Goal: Transaction & Acquisition: Purchase product/service

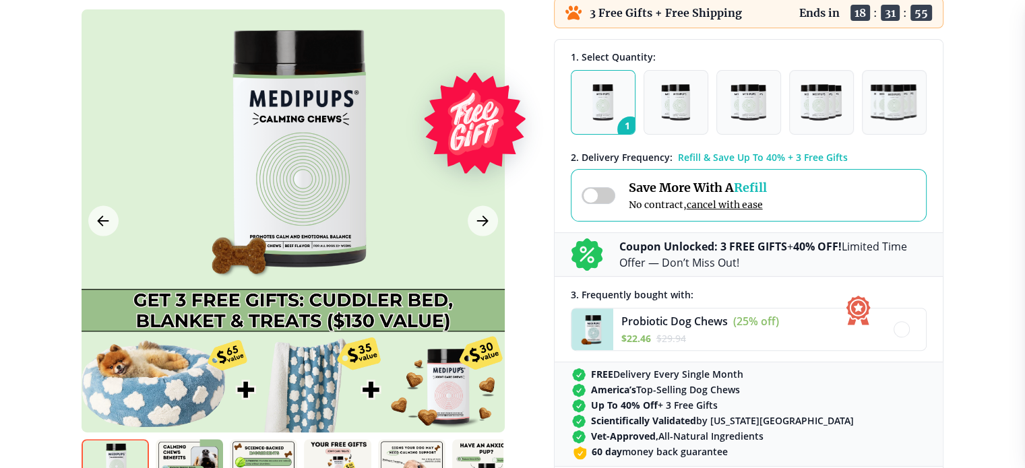
scroll to position [337, 0]
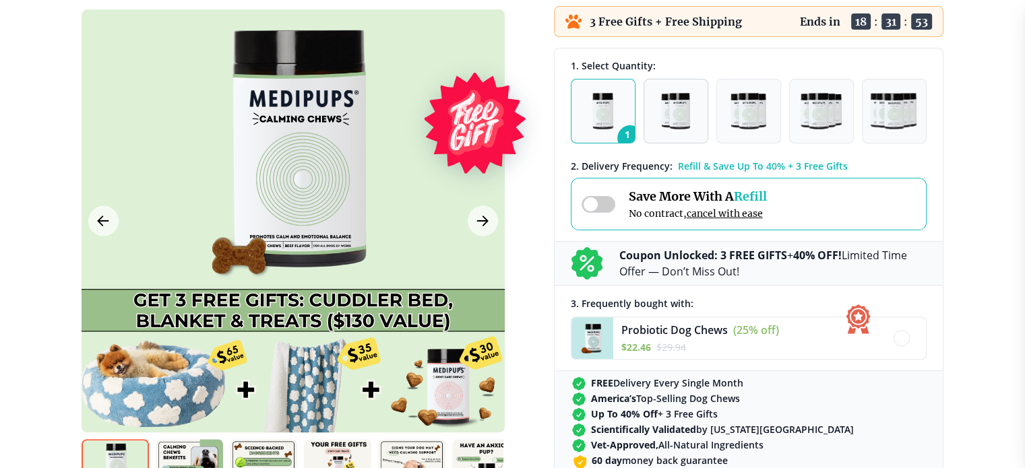
click at [687, 115] on img "button" at bounding box center [675, 111] width 28 height 36
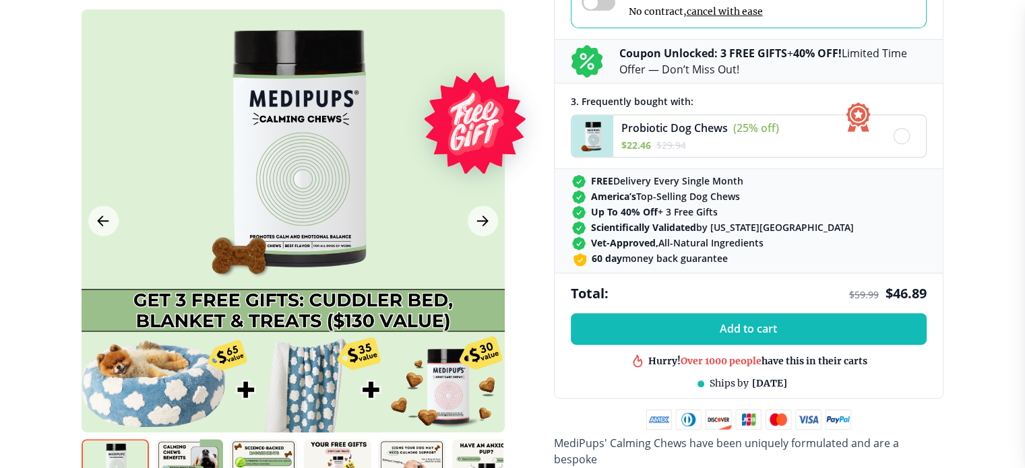
scroll to position [404, 0]
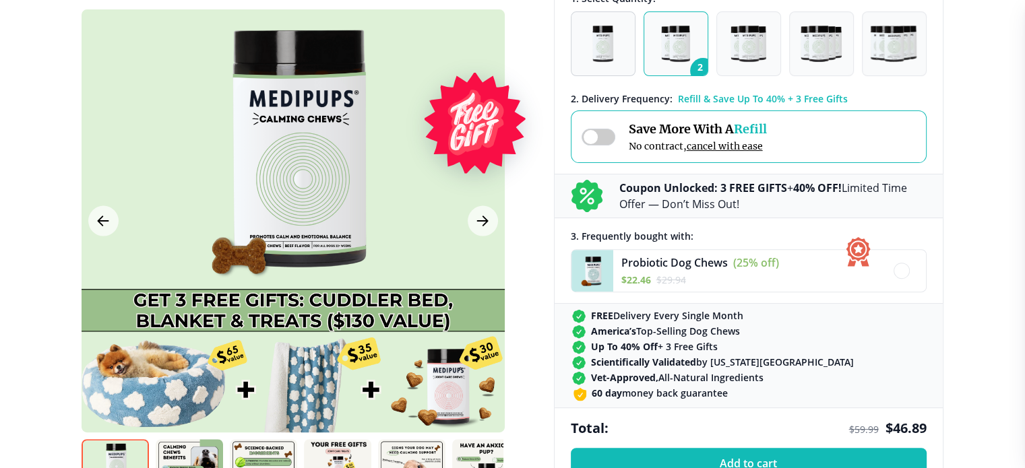
click at [623, 67] on span "1" at bounding box center [630, 71] width 26 height 26
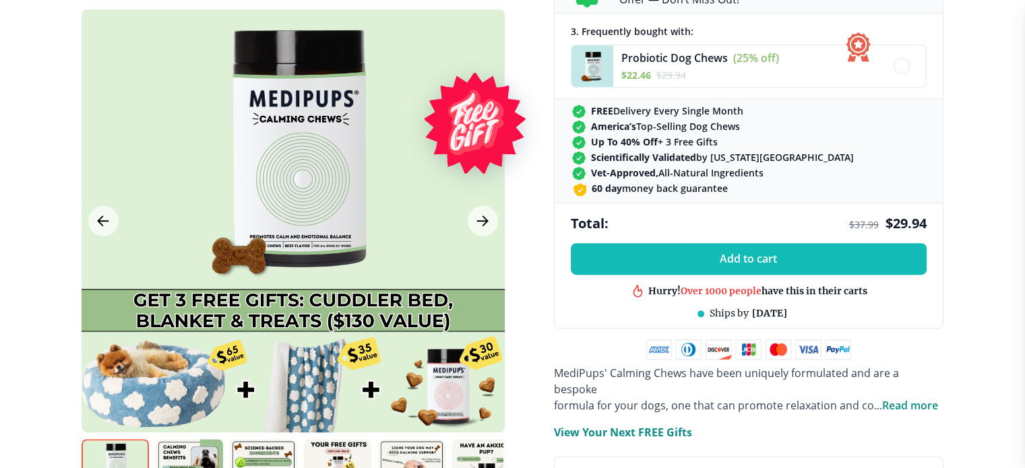
scroll to position [607, 0]
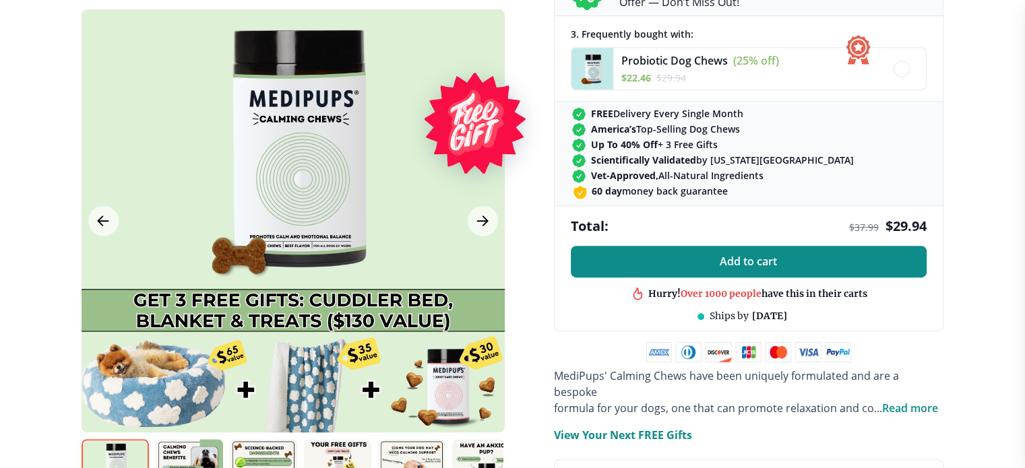
click at [749, 266] on span "Add to cart" at bounding box center [748, 261] width 57 height 13
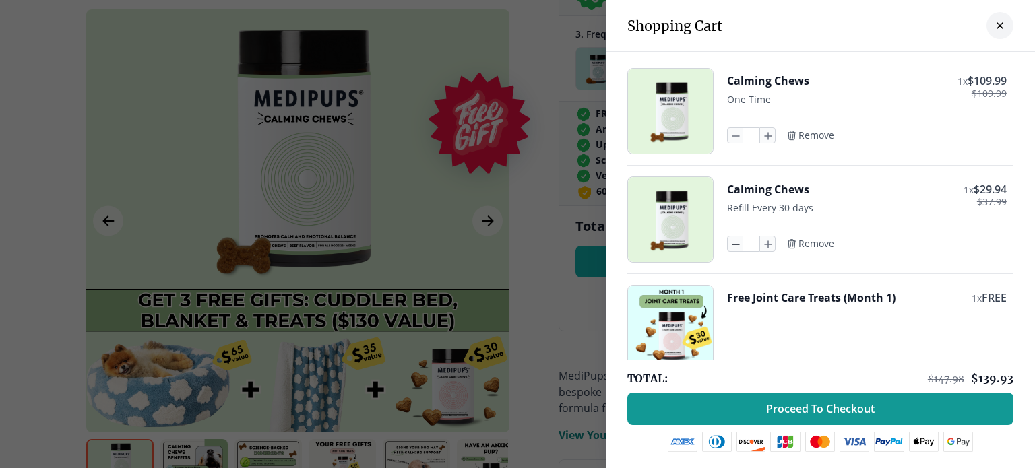
click at [728, 242] on icon "button" at bounding box center [735, 244] width 15 height 15
click at [807, 243] on span "Remove" at bounding box center [817, 244] width 36 height 12
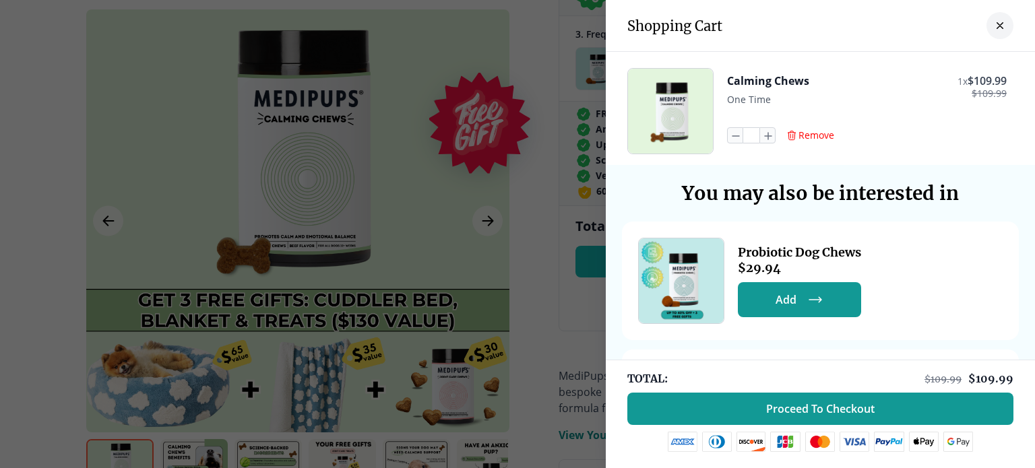
click at [811, 134] on span "Remove" at bounding box center [817, 135] width 36 height 12
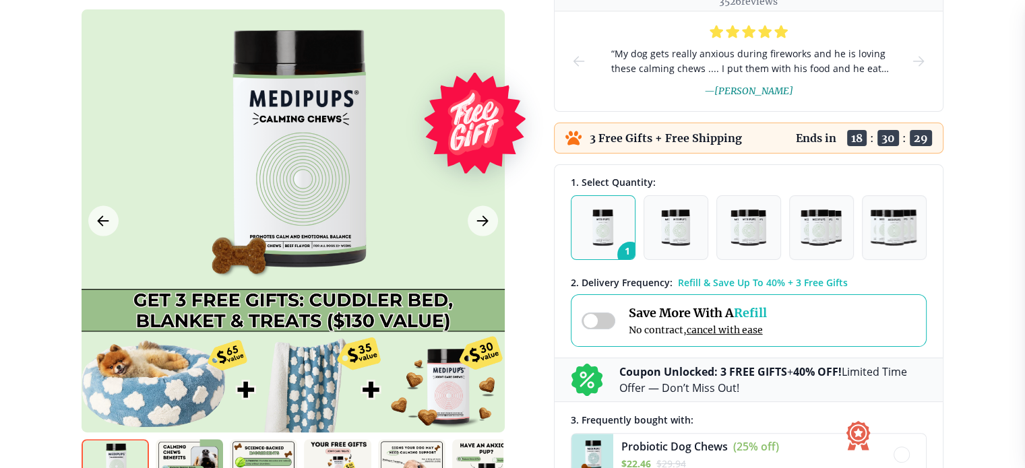
scroll to position [202, 0]
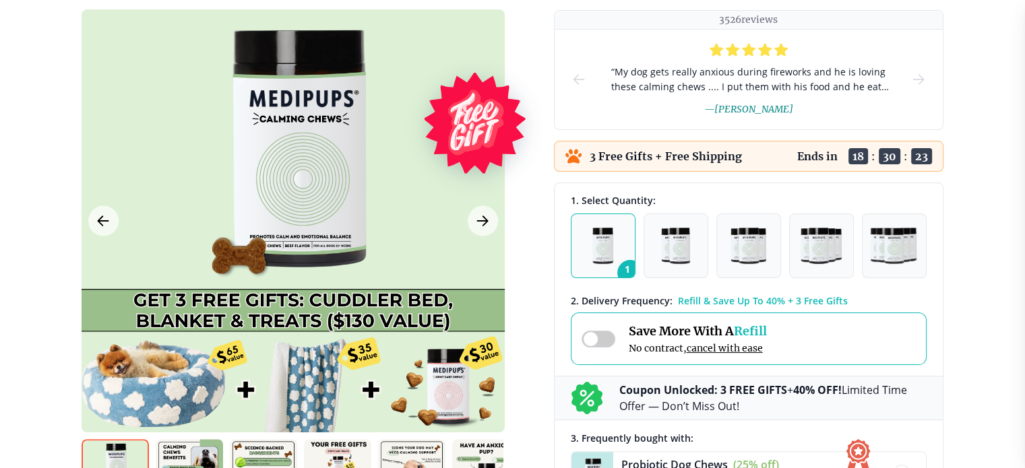
click at [584, 266] on button "1" at bounding box center [603, 246] width 65 height 65
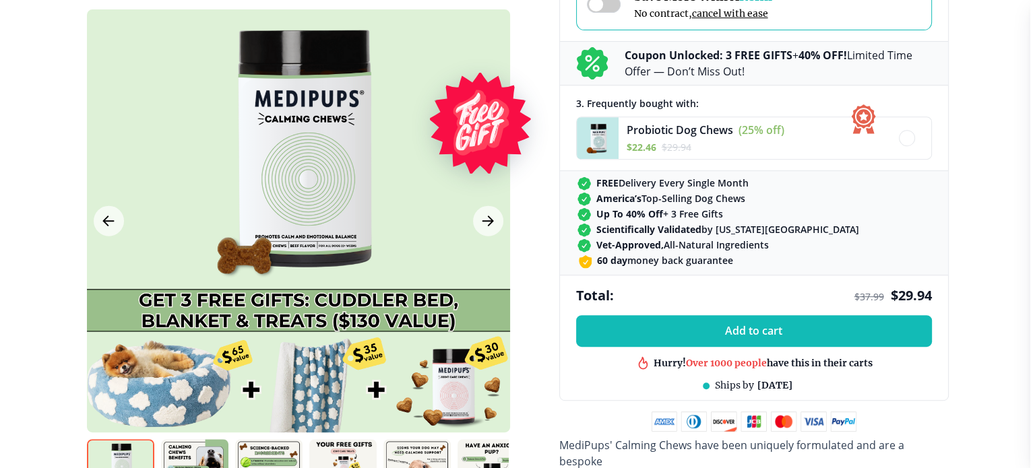
scroll to position [539, 0]
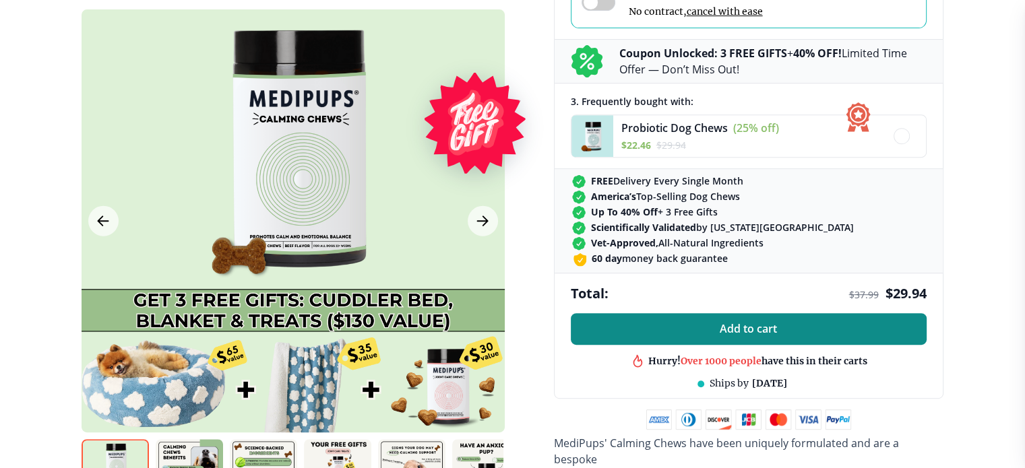
click at [725, 323] on span "Add to cart" at bounding box center [748, 329] width 57 height 13
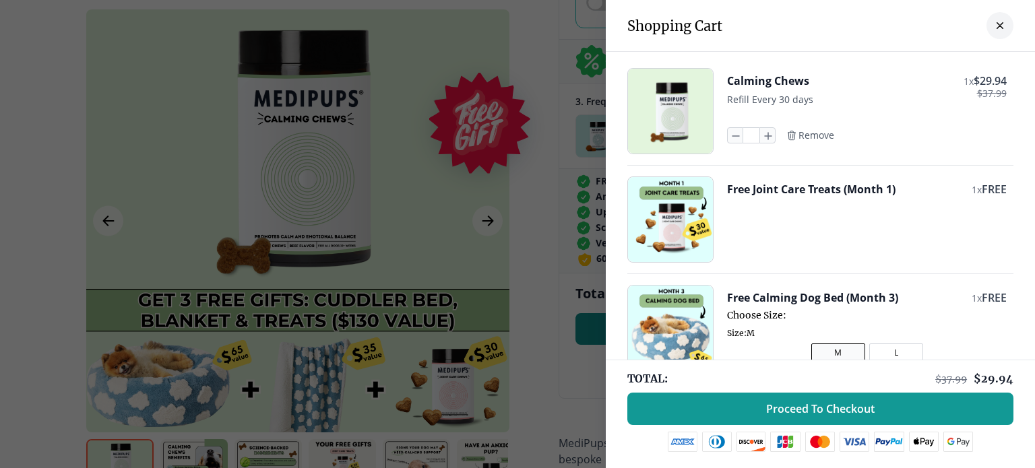
scroll to position [135, 0]
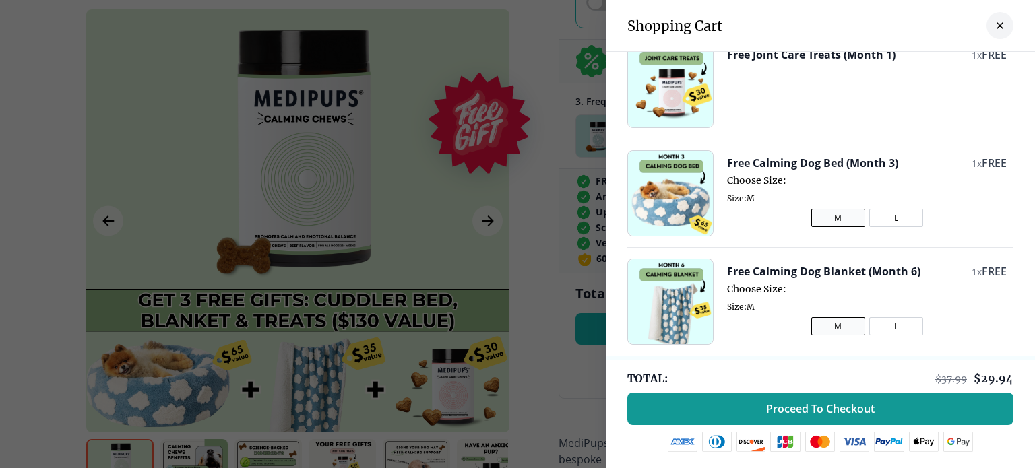
click at [882, 218] on button "L" at bounding box center [896, 218] width 54 height 18
click at [881, 324] on button "L" at bounding box center [896, 326] width 54 height 18
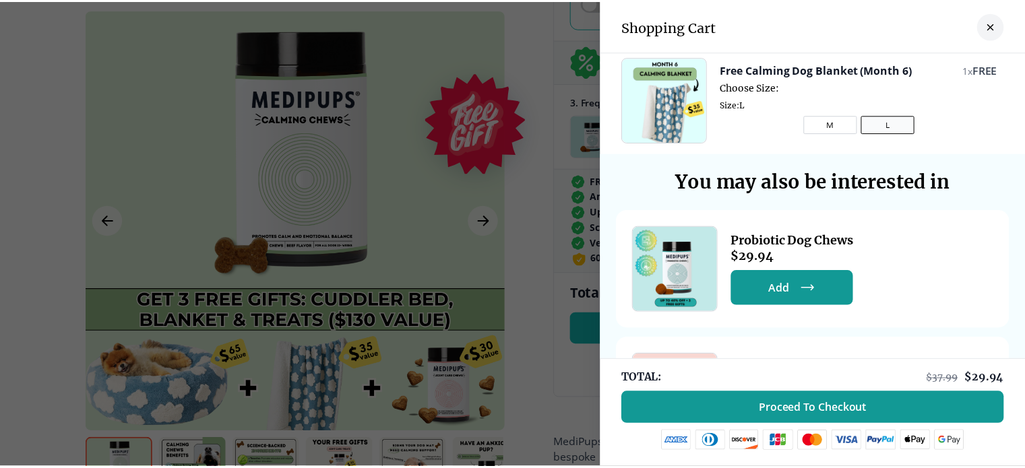
scroll to position [449, 0]
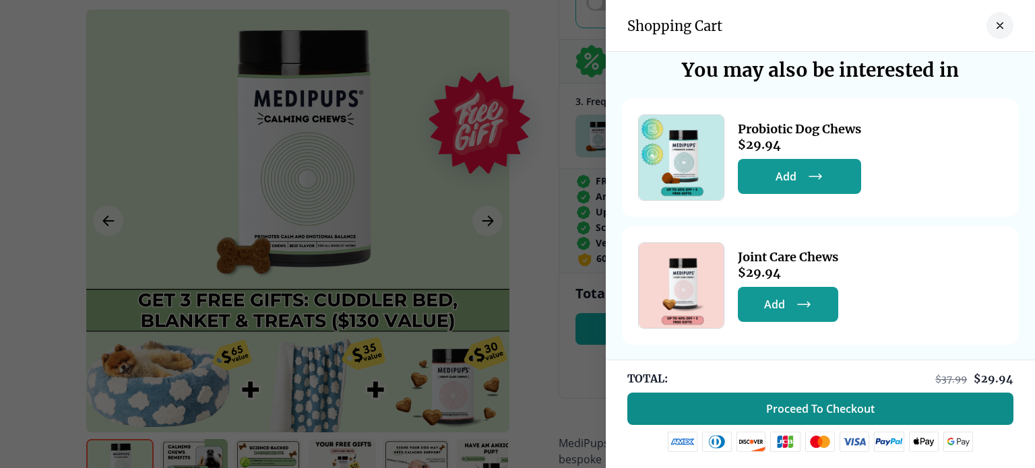
click at [820, 406] on span "Proceed To Checkout" at bounding box center [820, 408] width 109 height 13
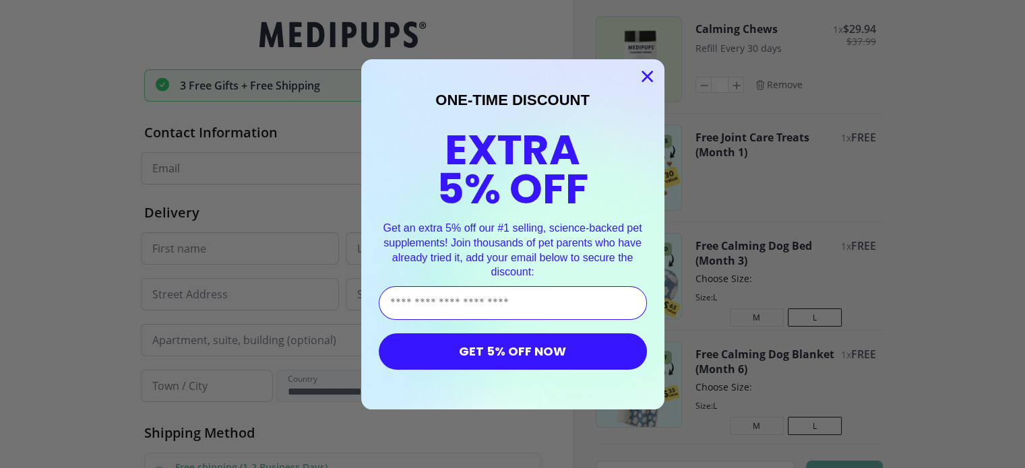
click at [644, 67] on circle "Close dialog" at bounding box center [647, 76] width 22 height 22
